Goal: Information Seeking & Learning: Learn about a topic

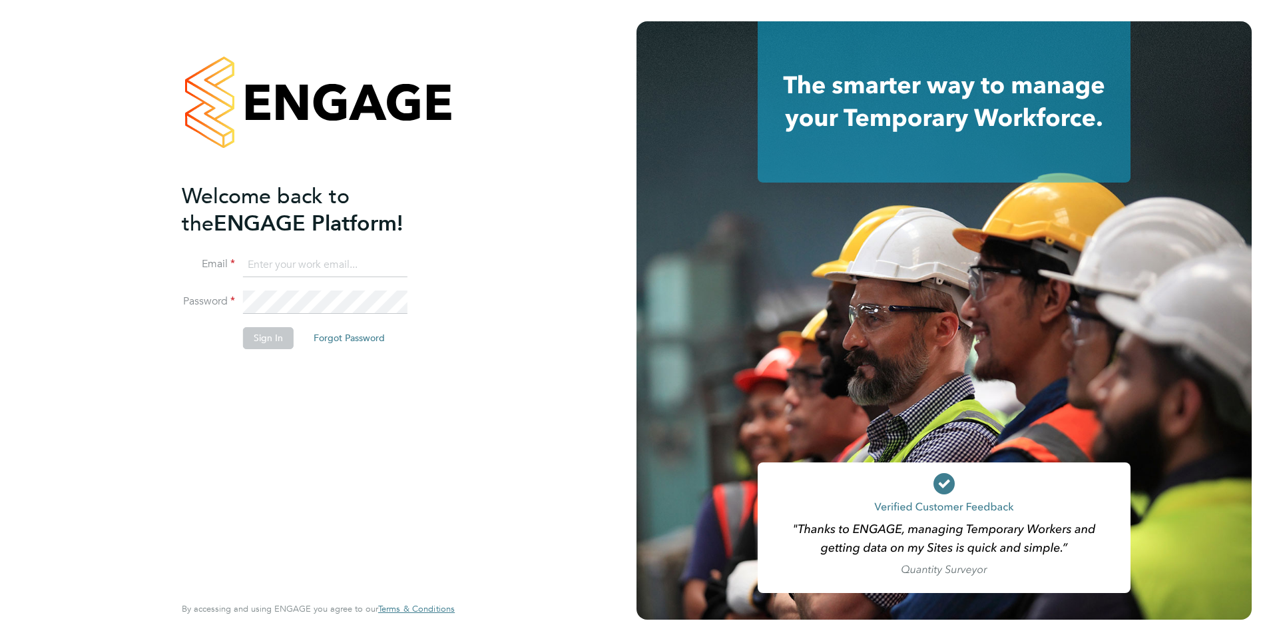
type input "Anna.Kucharska@ncclondon.ac.uk"
click at [277, 334] on button "Sign In" at bounding box center [268, 337] width 51 height 21
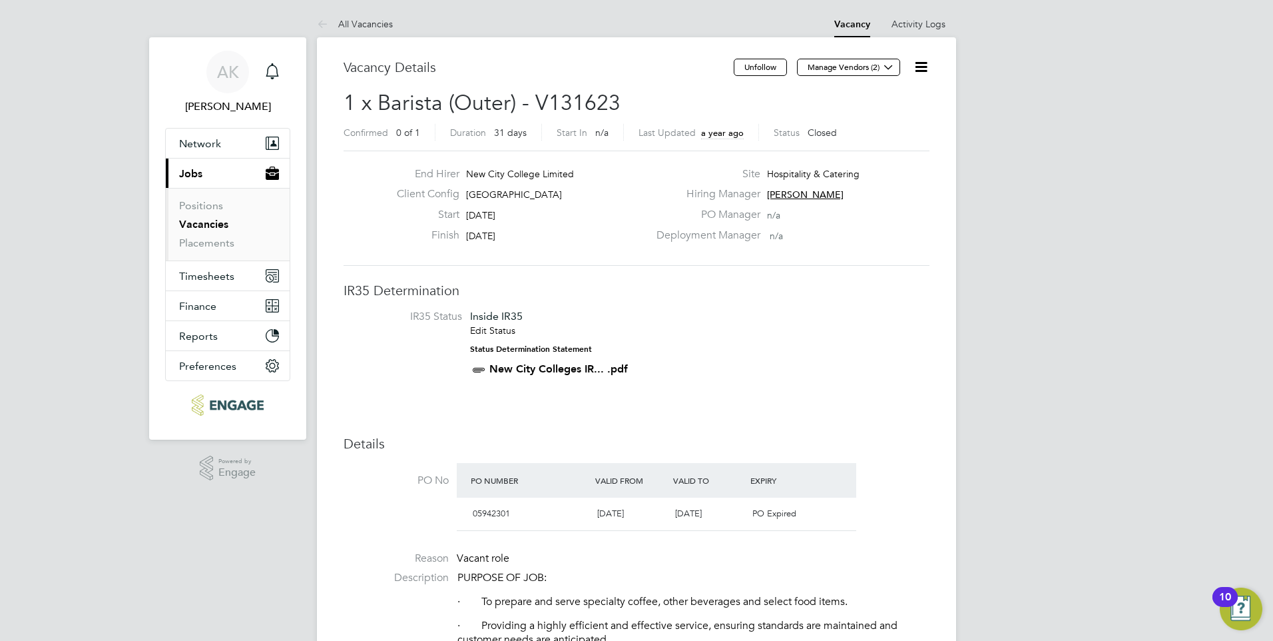
click at [202, 224] on link "Vacancies" at bounding box center [203, 224] width 49 height 13
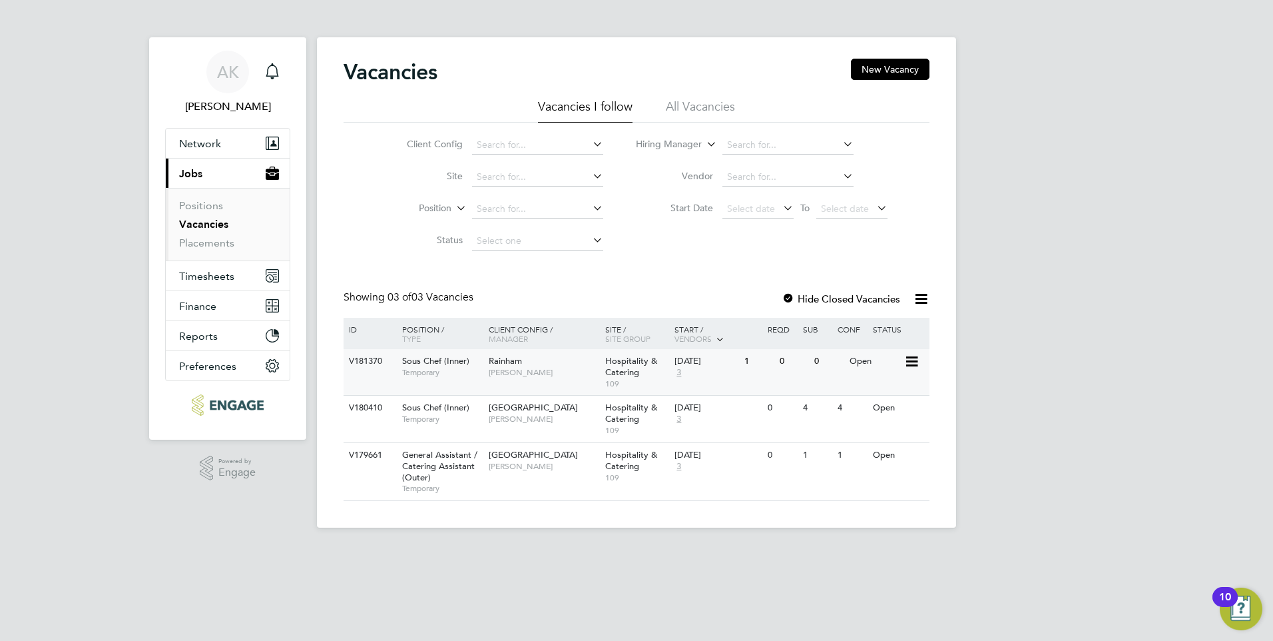
click at [609, 366] on span "Hospitality & Catering" at bounding box center [631, 366] width 52 height 23
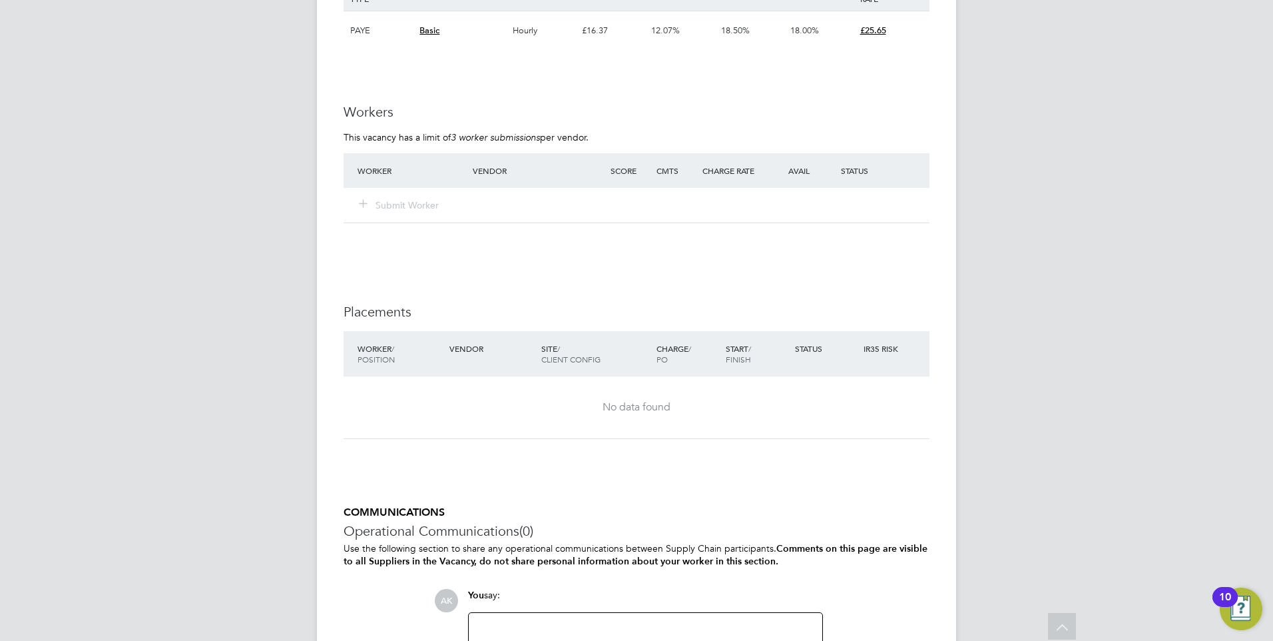
scroll to position [2528, 0]
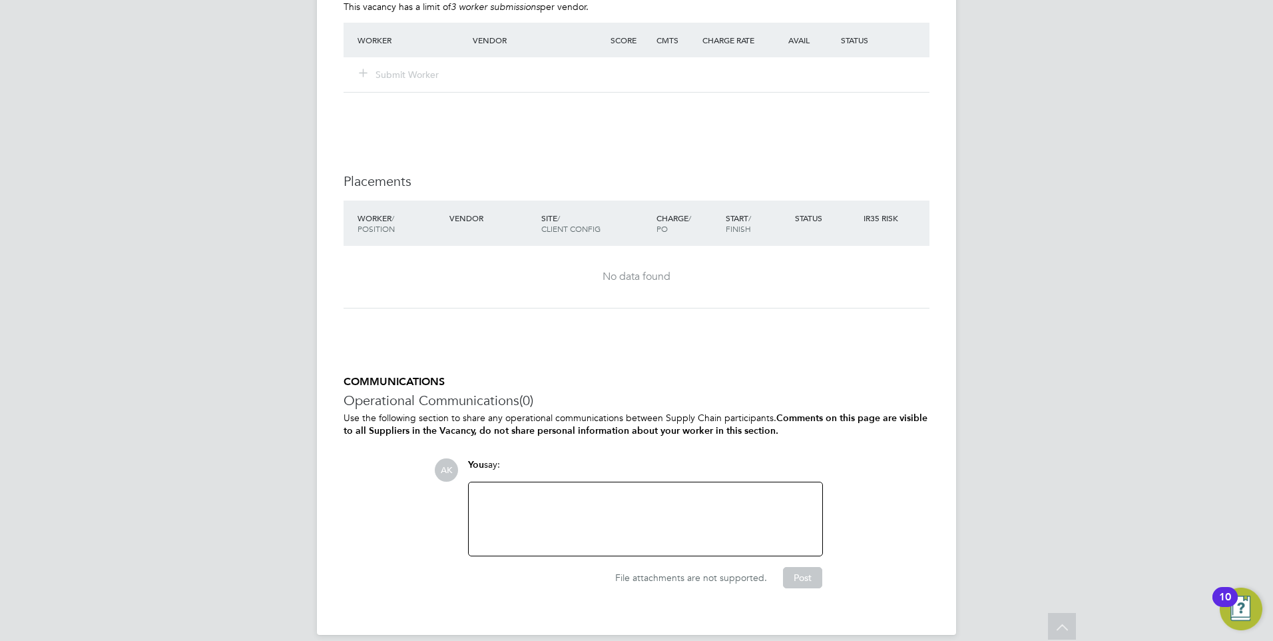
click at [631, 490] on div at bounding box center [646, 518] width 338 height 57
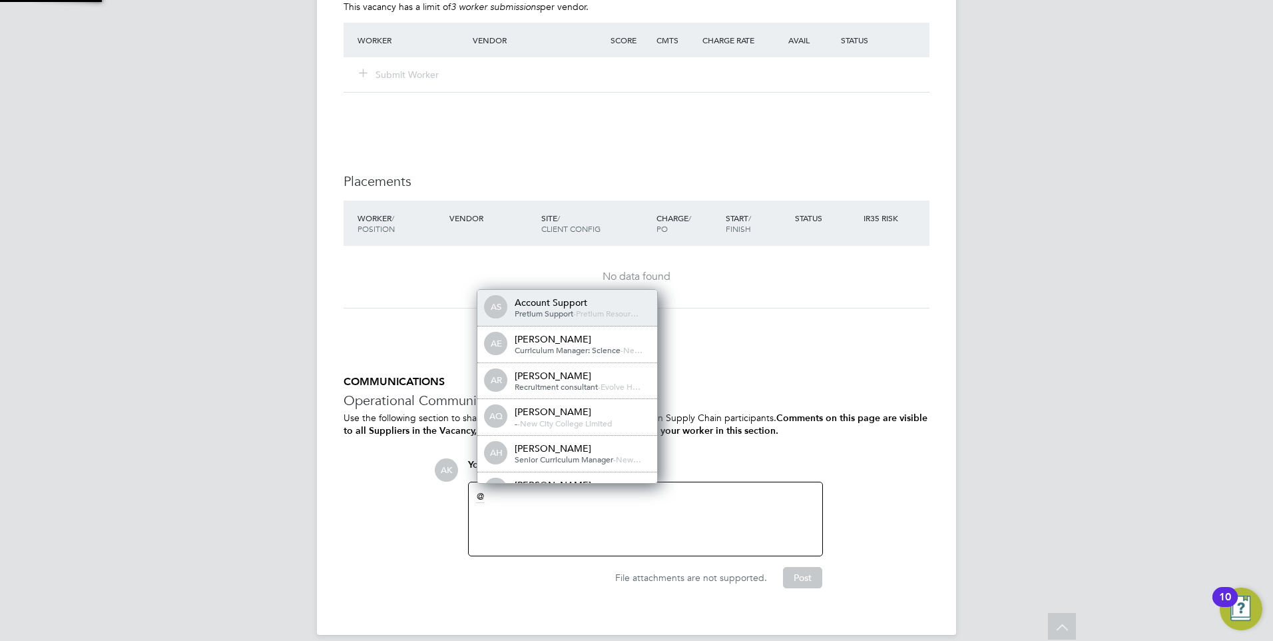
scroll to position [11, 134]
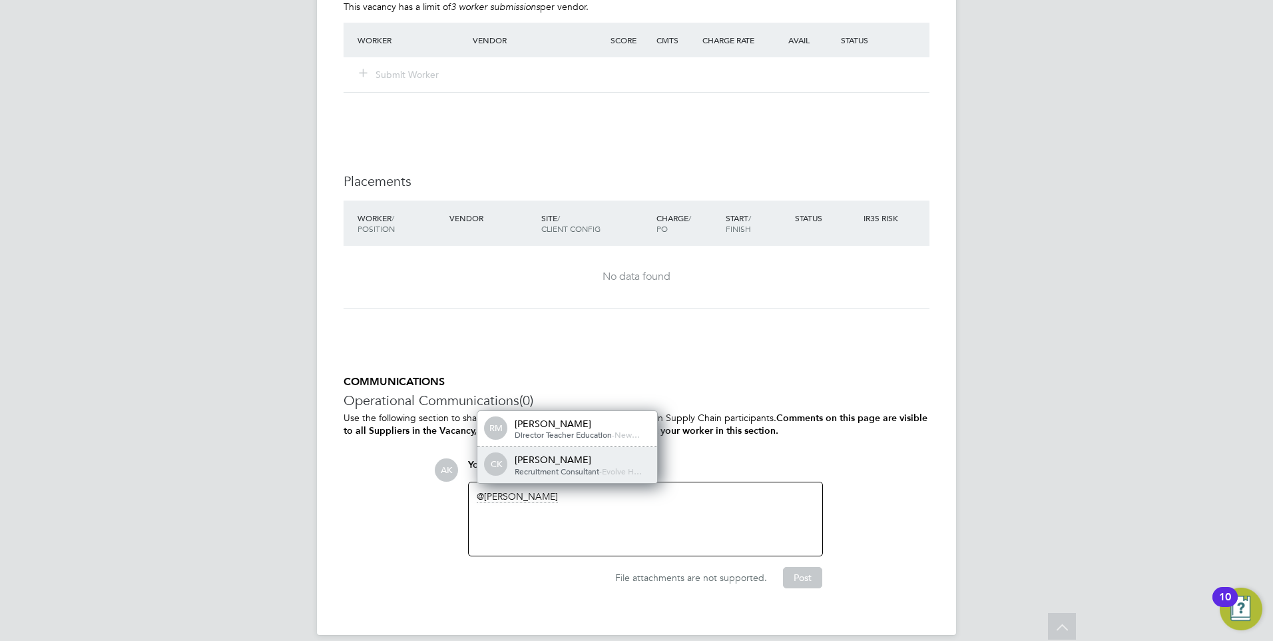
click at [572, 466] on span "Recruitment Consultant" at bounding box center [557, 471] width 85 height 11
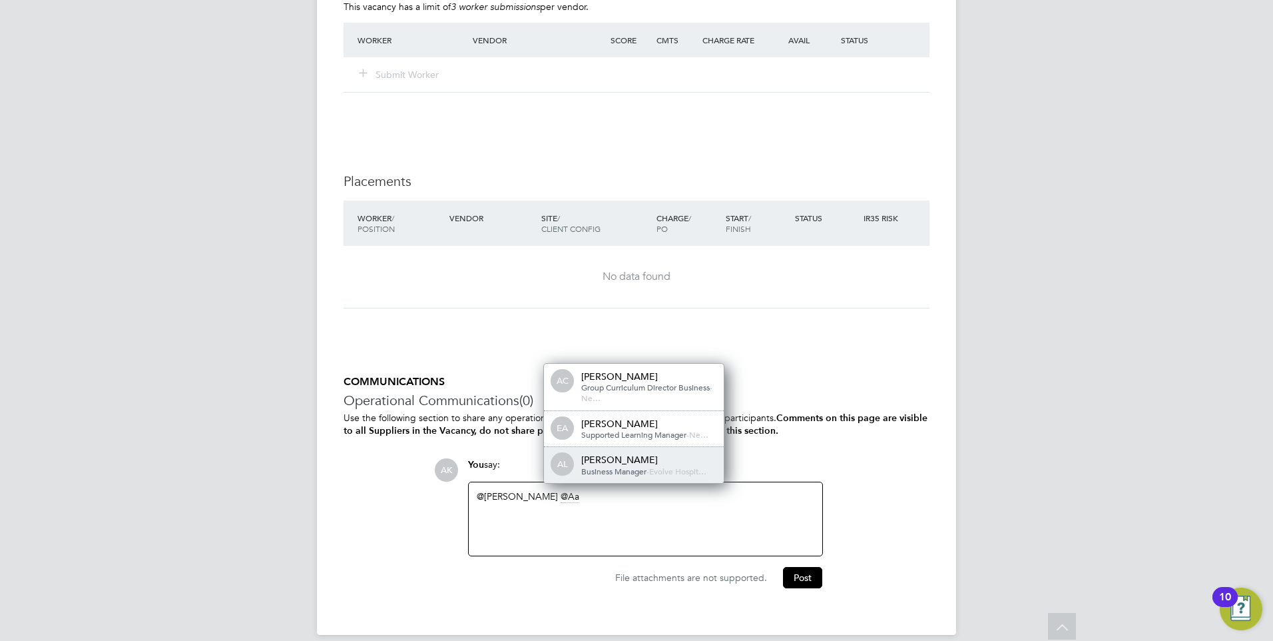
click at [630, 466] on span "Business Manager" at bounding box center [613, 471] width 65 height 11
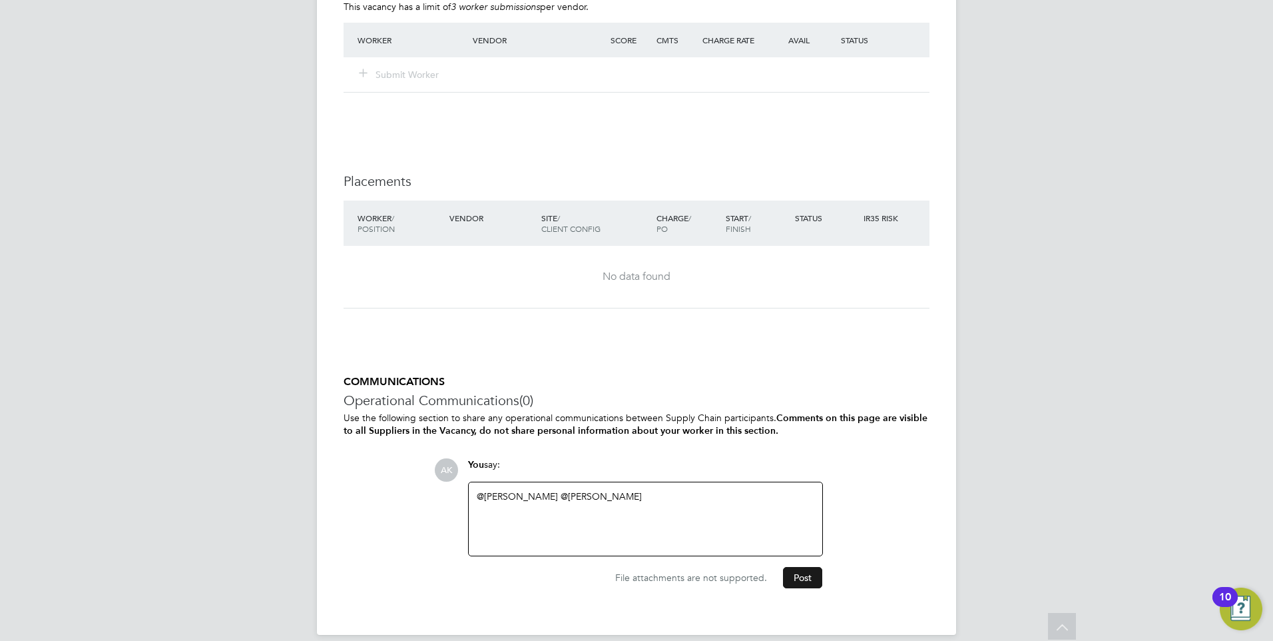
click at [809, 567] on button "Post" at bounding box center [802, 577] width 39 height 21
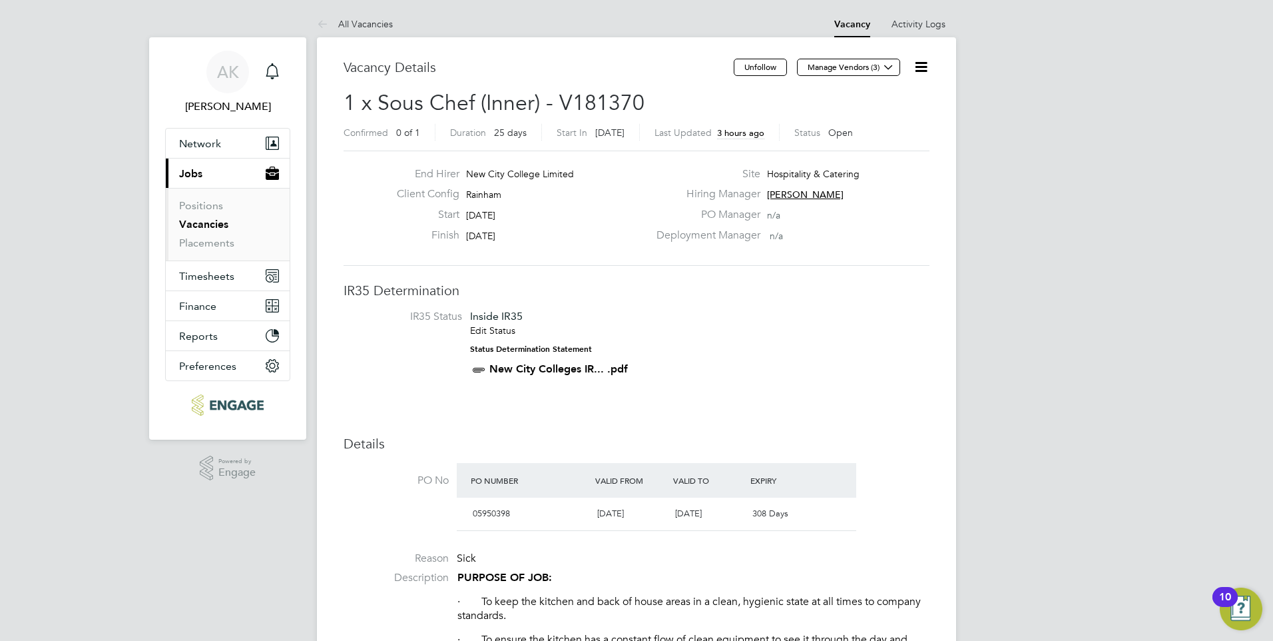
click at [215, 223] on link "Vacancies" at bounding box center [203, 224] width 49 height 13
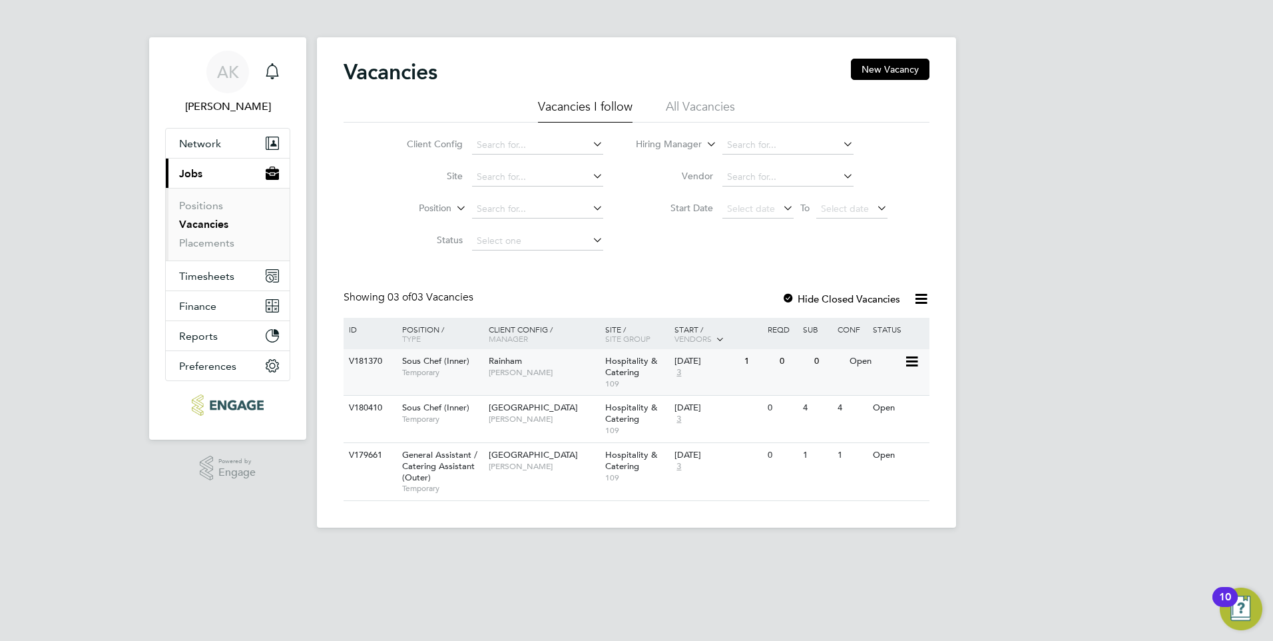
click at [427, 359] on span "Sous Chef (Inner)" at bounding box center [435, 360] width 67 height 11
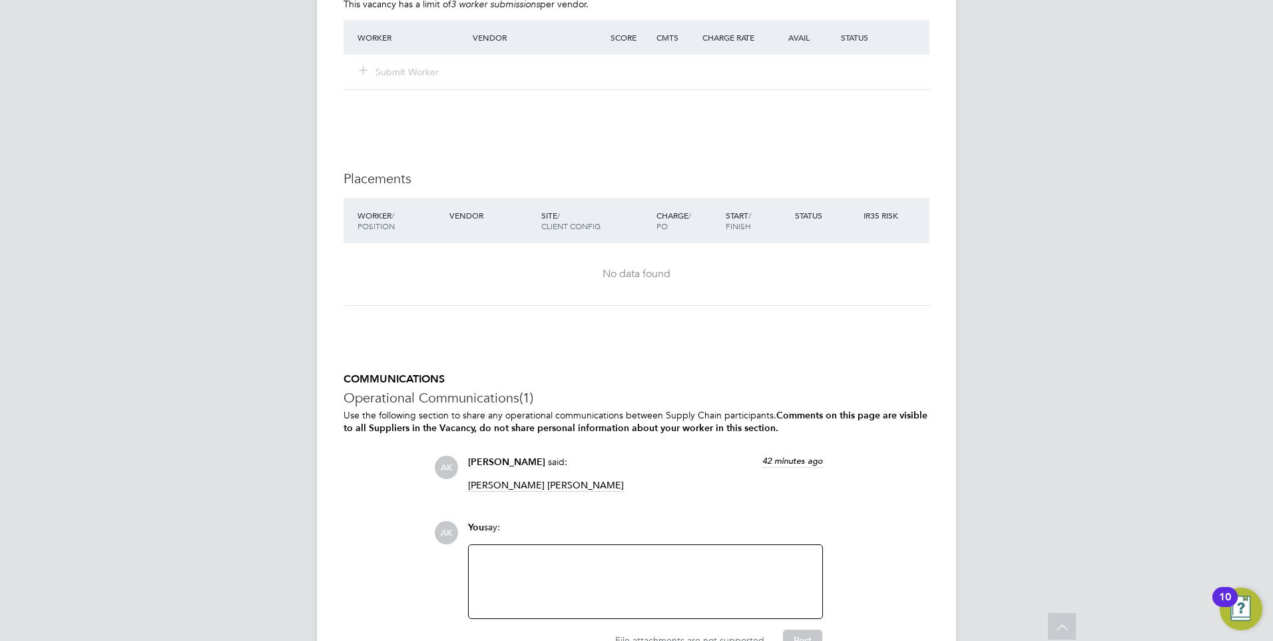
scroll to position [2593, 0]
